Goal: Information Seeking & Learning: Learn about a topic

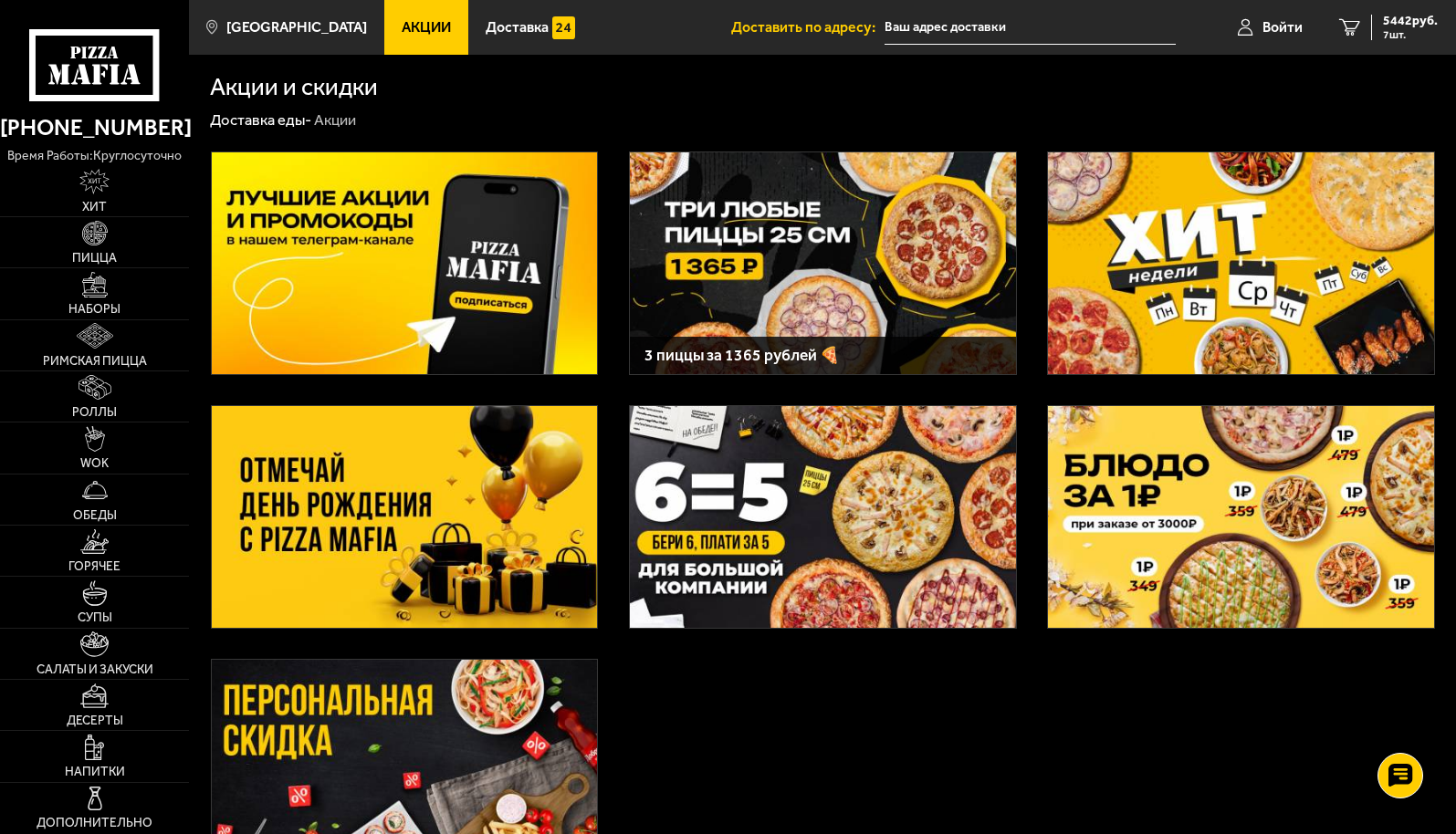
click at [809, 368] on div "3 пиццы за 1365 рублей 🍕" at bounding box center [822, 355] width 386 height 37
click at [800, 536] on img at bounding box center [822, 517] width 386 height 222
